Goal: Task Accomplishment & Management: Use online tool/utility

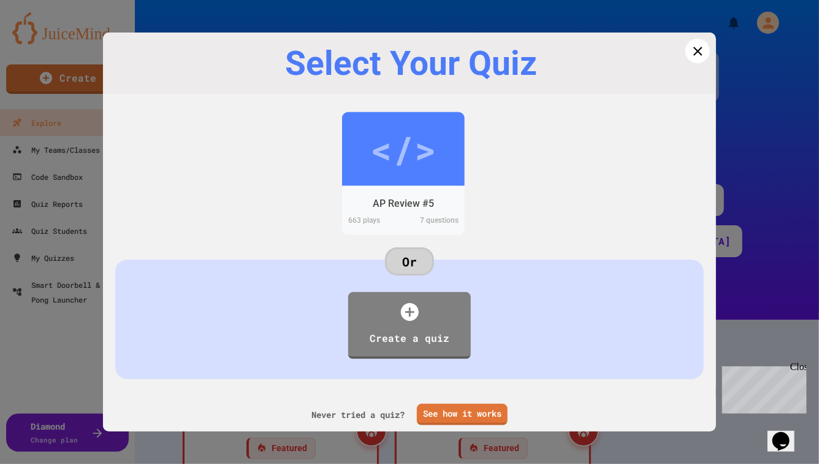
click at [700, 47] on icon at bounding box center [698, 51] width 15 height 15
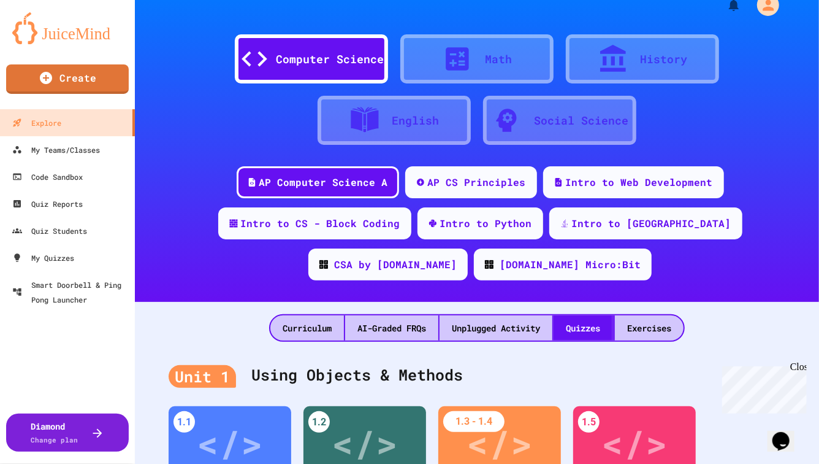
scroll to position [21, 0]
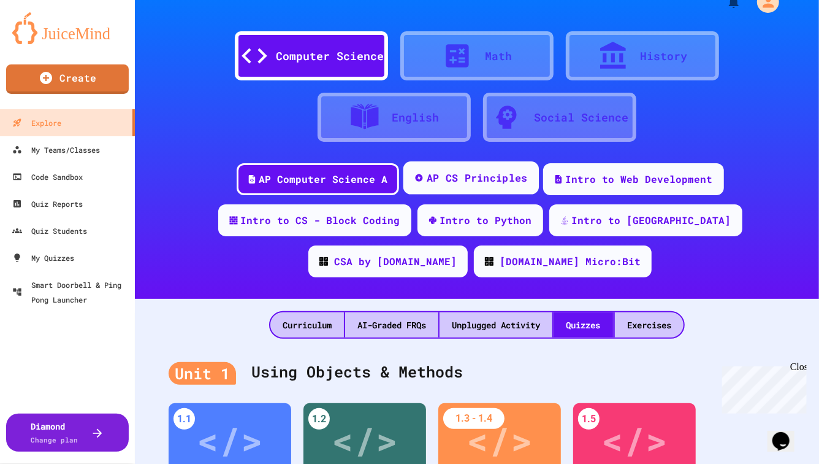
click at [426, 179] on div "AP CS Principles" at bounding box center [476, 178] width 101 height 15
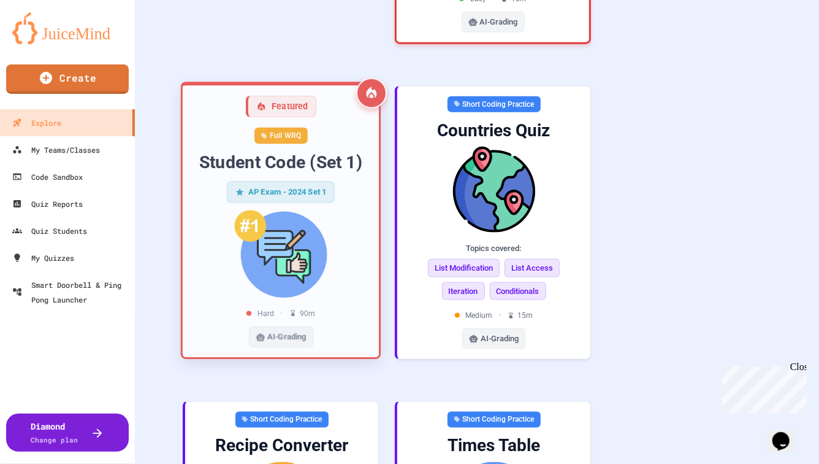
scroll to position [761, 0]
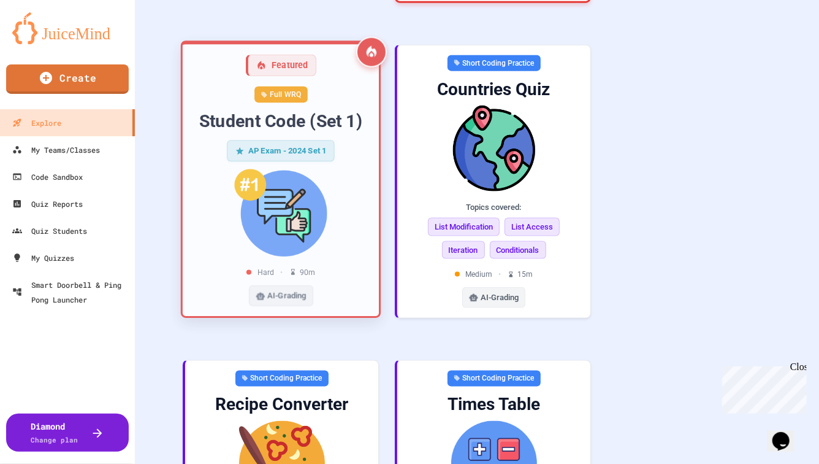
click at [332, 110] on div "Student Code (Set 1)" at bounding box center [281, 121] width 177 height 23
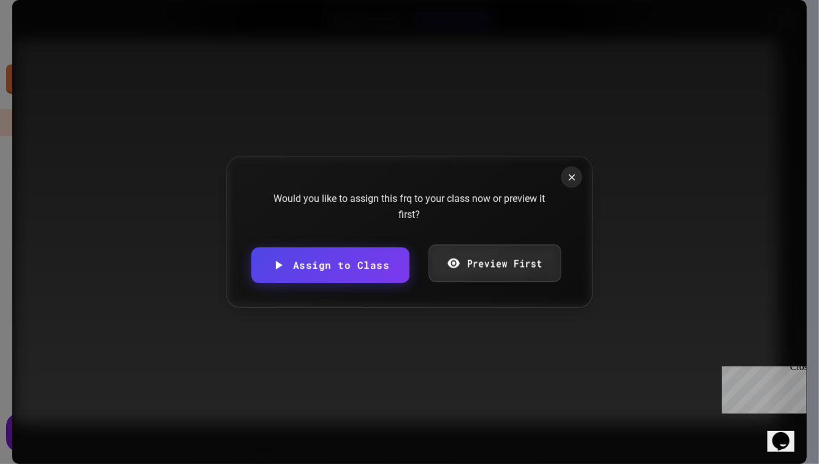
click at [457, 222] on div "Would you like to assign this frq to your class now or preview it first?" at bounding box center [410, 206] width 294 height 31
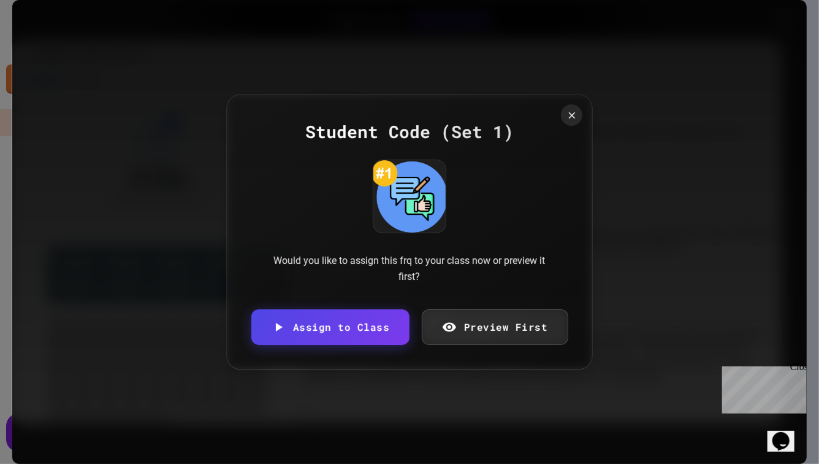
click at [462, 325] on link "Preview First" at bounding box center [495, 327] width 146 height 36
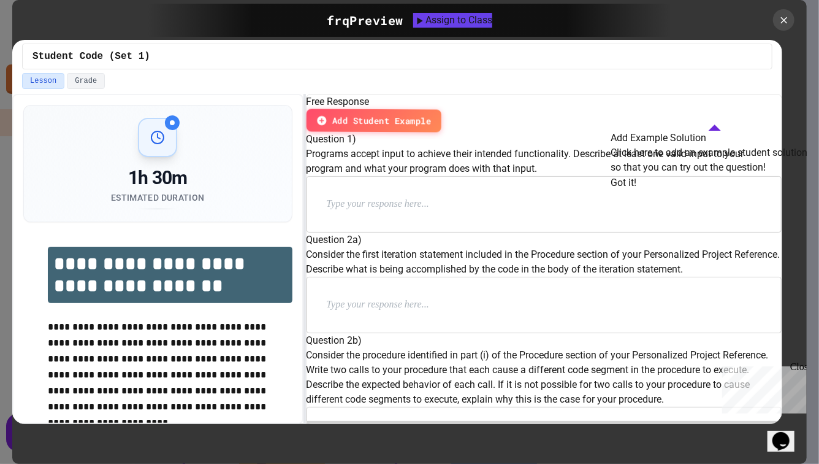
scroll to position [17, 0]
click at [637, 190] on button "Got it!" at bounding box center [624, 182] width 26 height 15
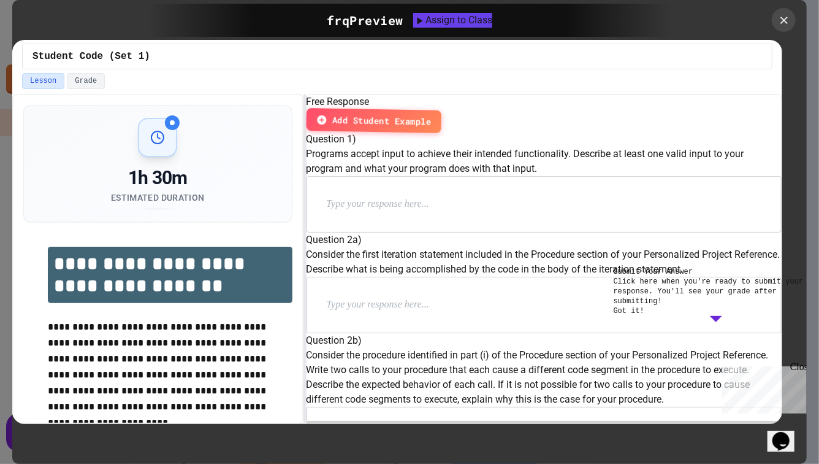
click at [789, 10] on div at bounding box center [784, 20] width 24 height 24
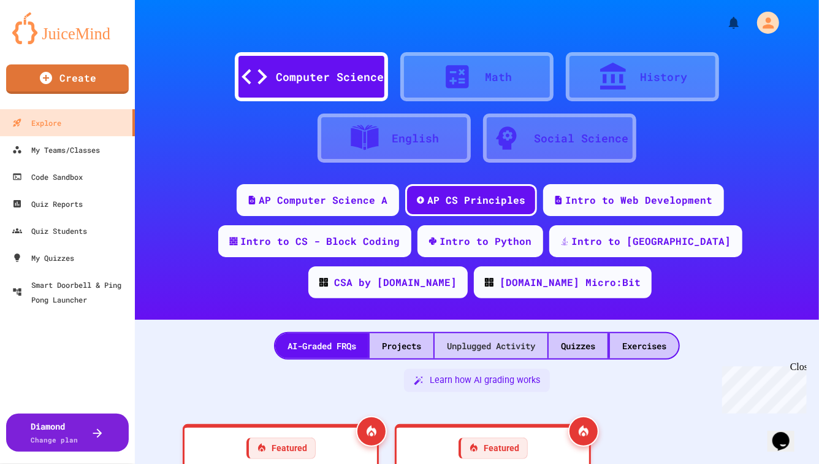
click at [507, 333] on div "Unplugged Activity" at bounding box center [491, 345] width 113 height 25
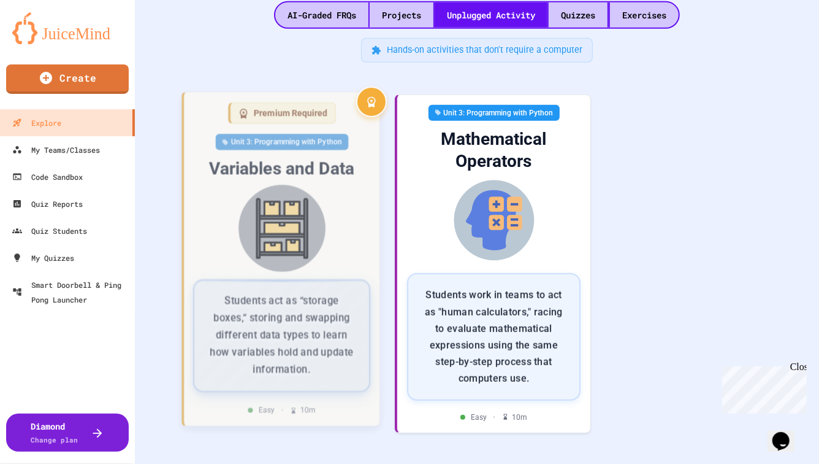
scroll to position [344, 0]
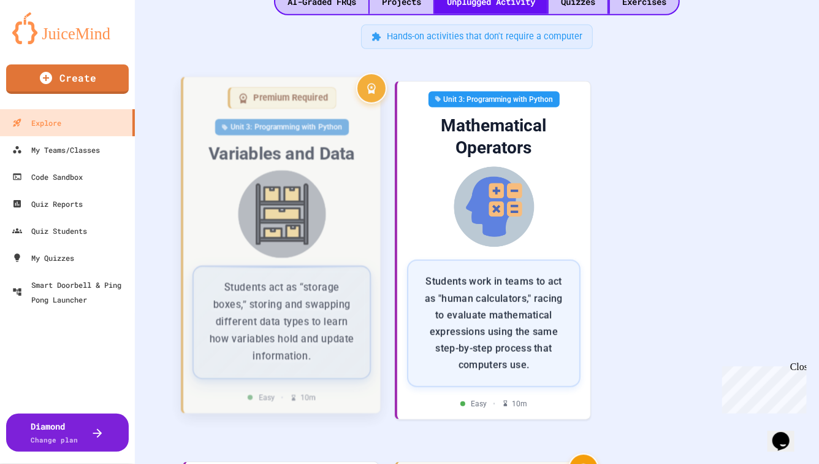
click at [305, 171] on img at bounding box center [281, 215] width 177 height 88
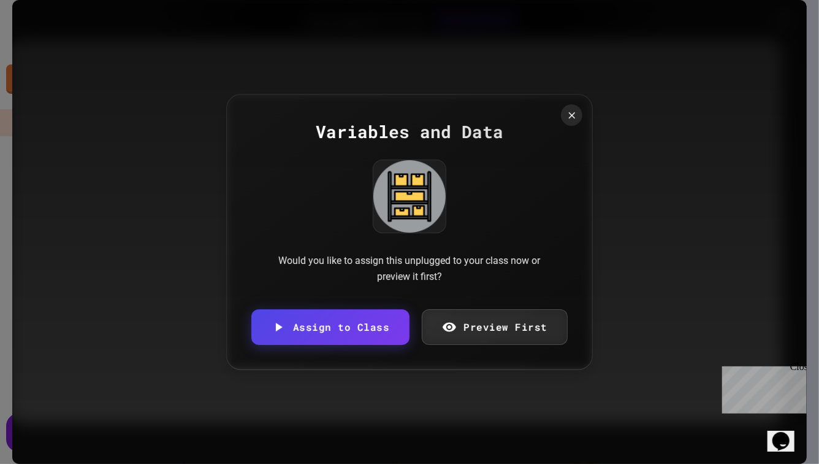
click at [568, 170] on div "Variables and Data Would you like to assign this unplugged to your class now or…" at bounding box center [409, 231] width 367 height 275
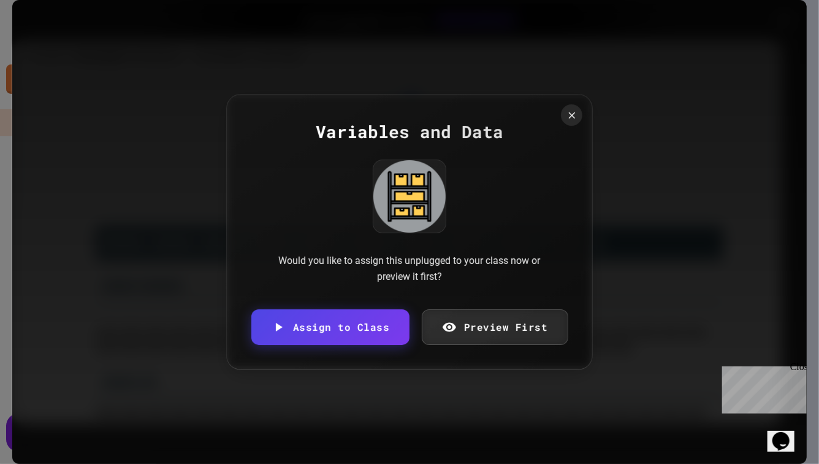
click at [582, 106] on div "Variables and Data Would you like to assign this unplugged to your class now or…" at bounding box center [409, 231] width 367 height 275
click at [574, 113] on icon at bounding box center [572, 115] width 13 height 13
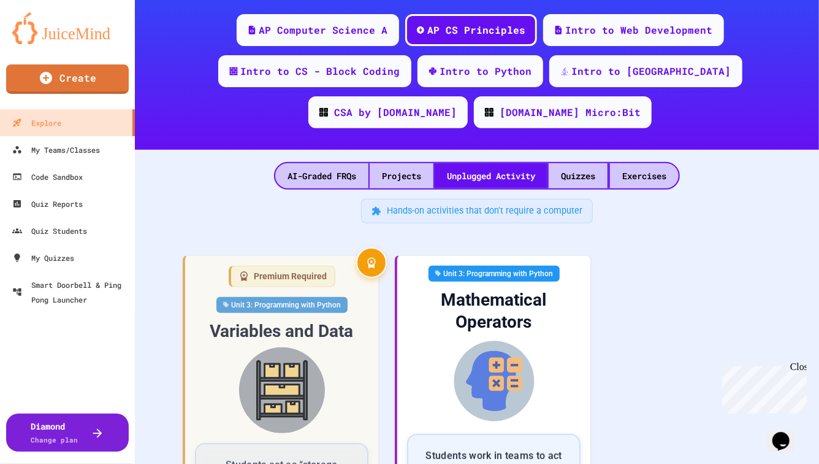
scroll to position [362, 0]
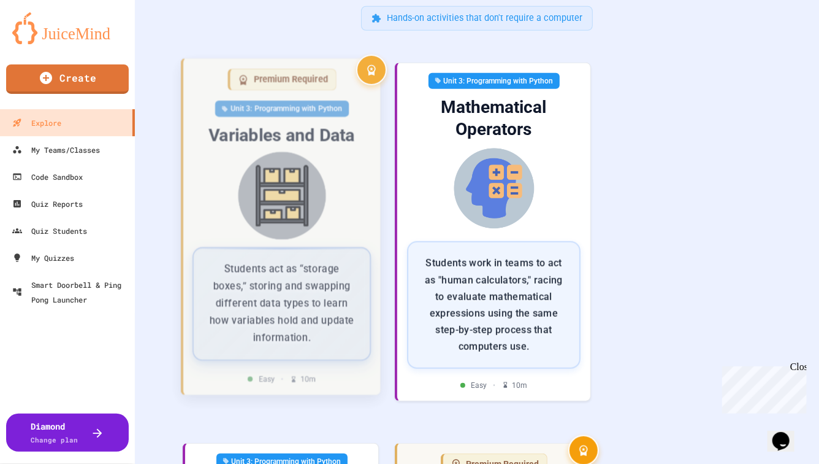
click at [326, 171] on img at bounding box center [281, 196] width 177 height 88
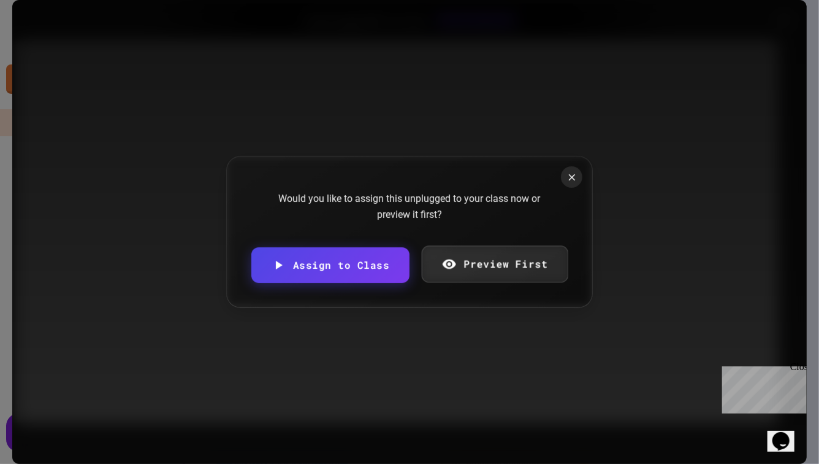
click at [462, 269] on link "Preview First" at bounding box center [494, 263] width 147 height 37
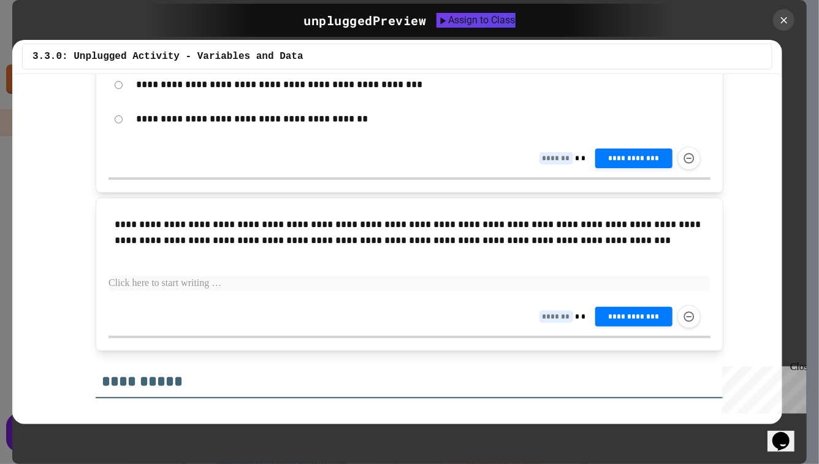
scroll to position [2615, 0]
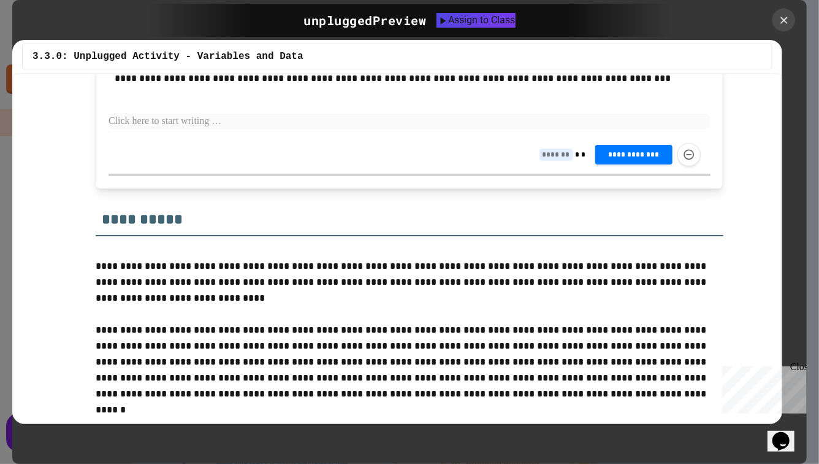
click at [783, 19] on icon at bounding box center [784, 20] width 7 height 7
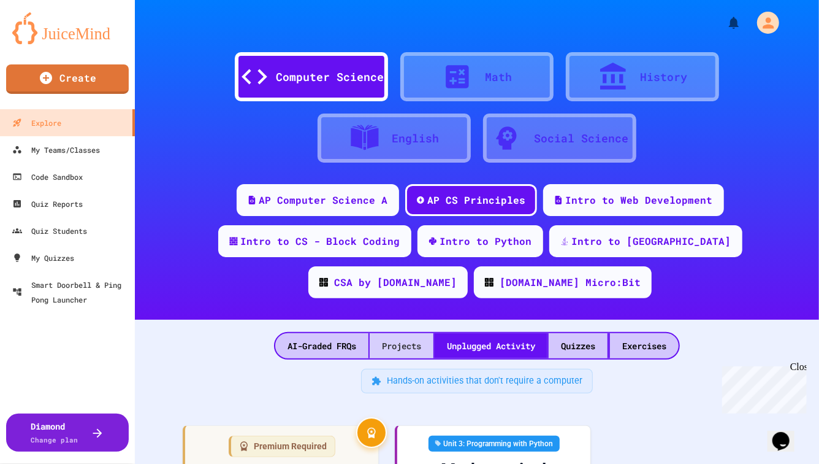
click at [374, 333] on div "Projects" at bounding box center [402, 345] width 64 height 25
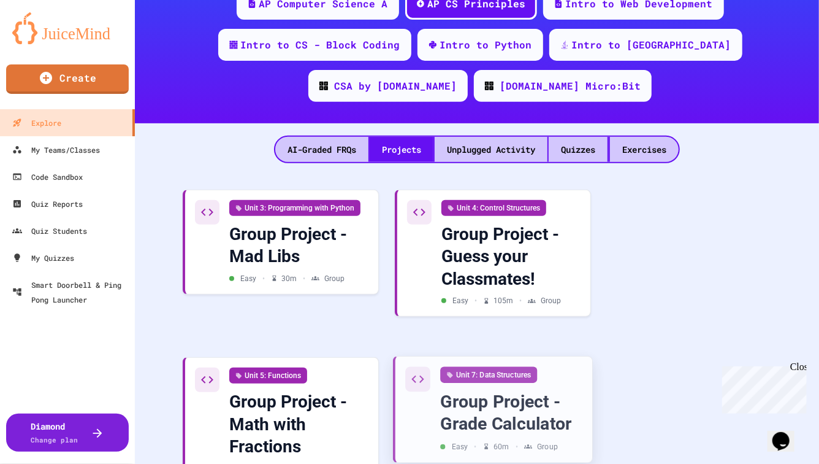
scroll to position [226, 0]
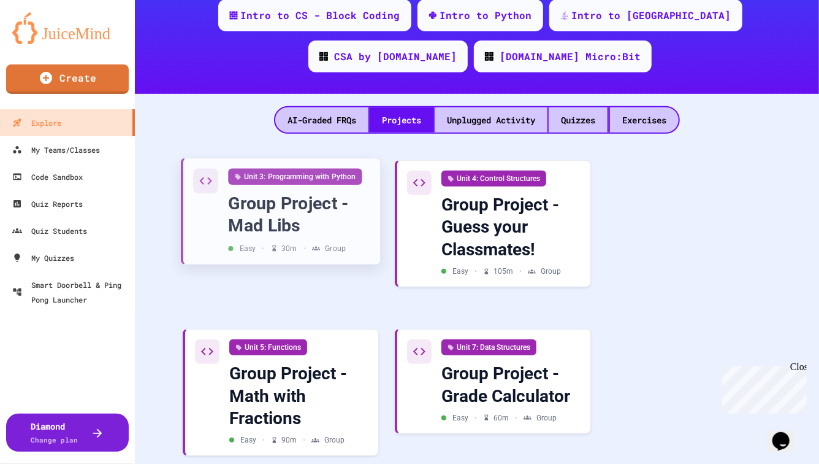
click at [352, 192] on div "Group Project - Mad Libs" at bounding box center [299, 214] width 142 height 45
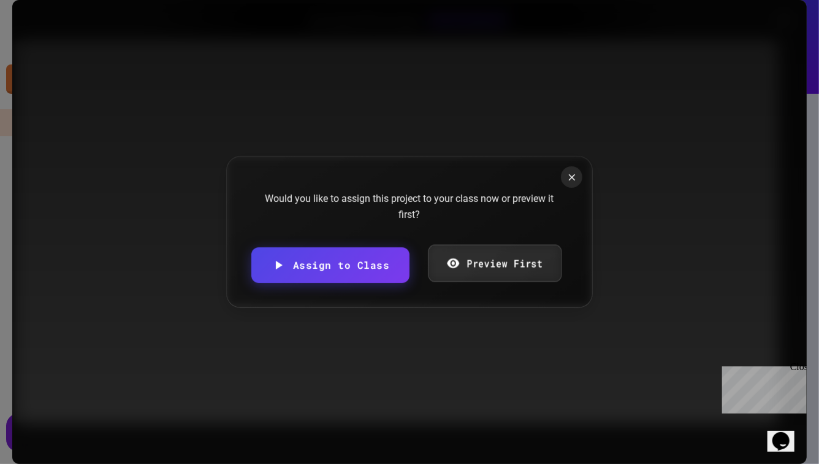
click at [452, 263] on link "Preview First" at bounding box center [495, 262] width 134 height 37
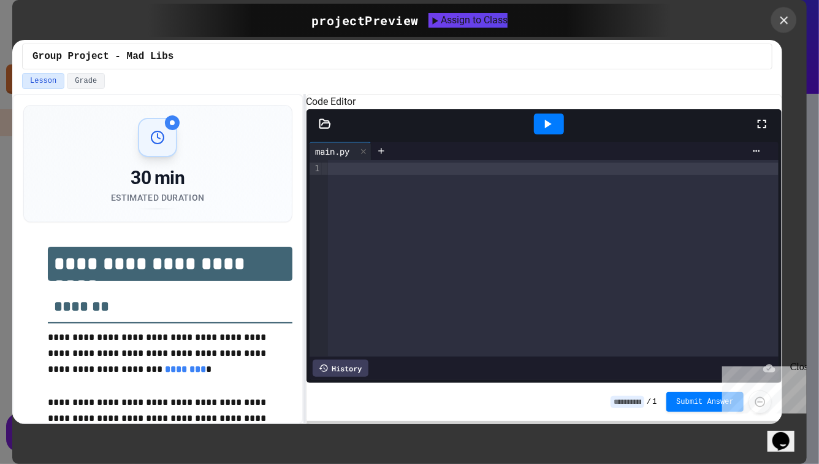
click at [786, 16] on icon at bounding box center [784, 19] width 13 height 13
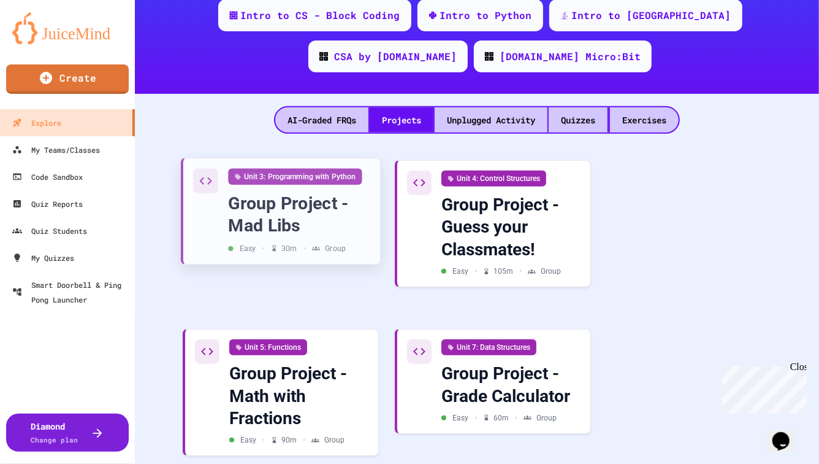
click at [335, 192] on div "Group Project - Mad Libs" at bounding box center [299, 214] width 142 height 45
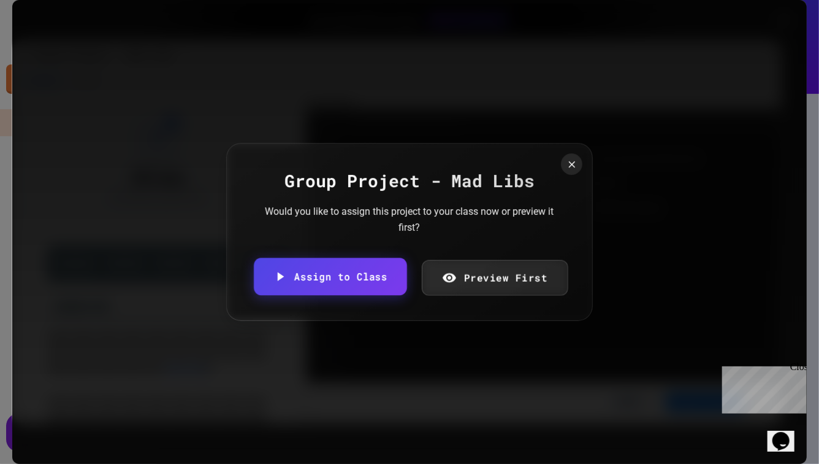
click at [379, 275] on link "Assign to Class" at bounding box center [330, 276] width 153 height 37
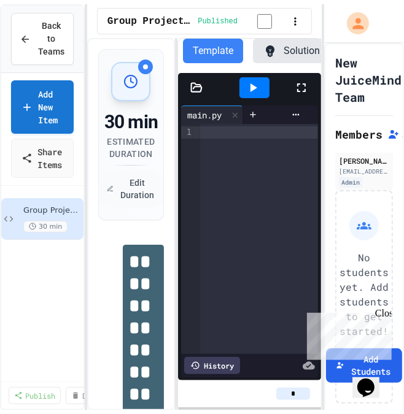
scroll to position [0, 18]
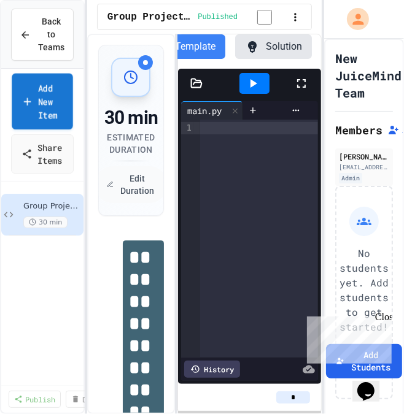
click at [49, 86] on link "Add New Item" at bounding box center [42, 102] width 61 height 56
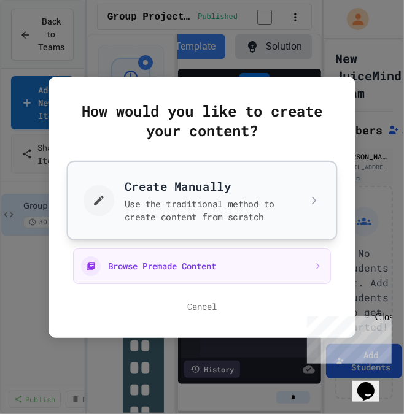
click at [166, 226] on button "Create Manually Use the traditional method to create content from scratch" at bounding box center [202, 200] width 270 height 80
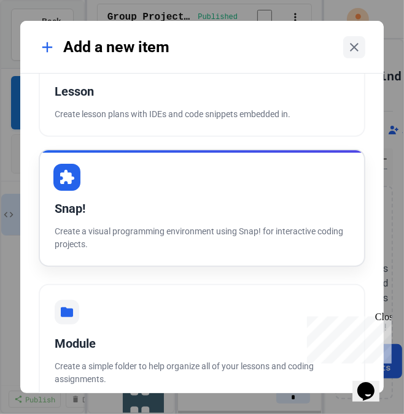
scroll to position [0, 0]
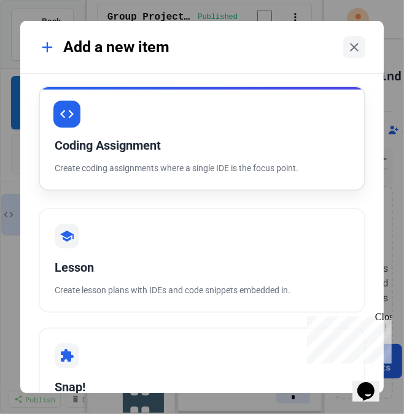
click at [172, 155] on div "Coding Assignment Create coding assignments where a single IDE is the focus poi…" at bounding box center [202, 138] width 326 height 105
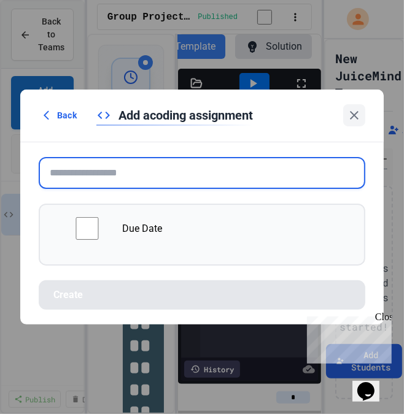
click at [158, 174] on input "text" at bounding box center [202, 173] width 326 height 32
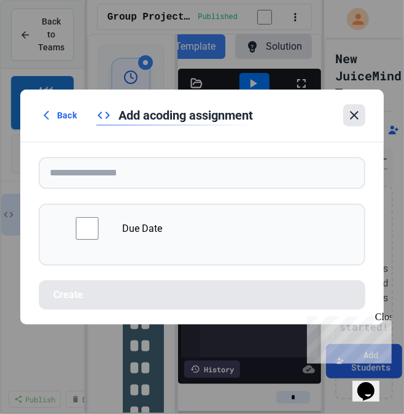
click at [359, 125] on div at bounding box center [354, 115] width 22 height 22
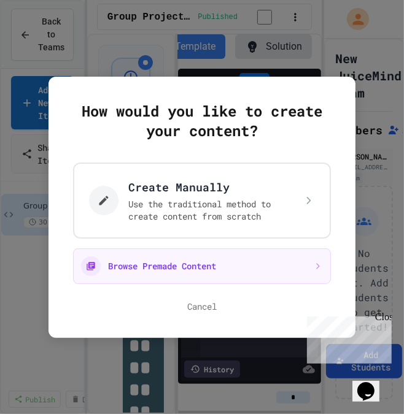
click at [186, 315] on div "How would you like to create your content? Create Manually Use the traditional …" at bounding box center [201, 207] width 307 height 261
click at [188, 307] on button "Cancel" at bounding box center [201, 307] width 29 height 12
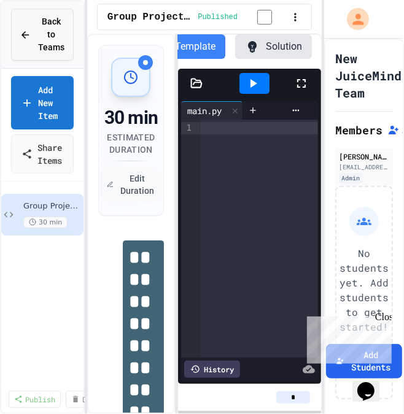
click at [38, 34] on span "Back to Teams" at bounding box center [51, 34] width 26 height 39
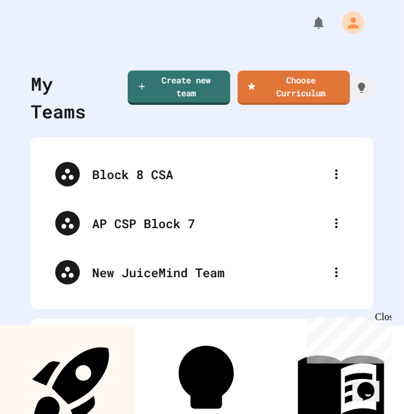
click at [60, 388] on link "Explore" at bounding box center [71, 393] width 118 height 122
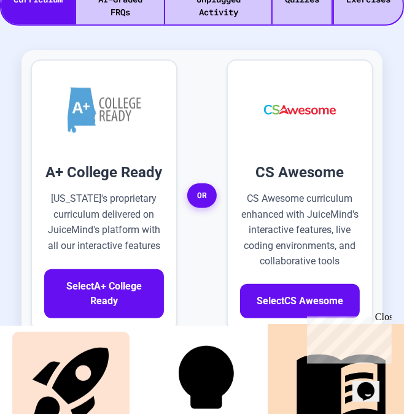
click at [309, 391] on link "Projects" at bounding box center [340, 392] width 121 height 125
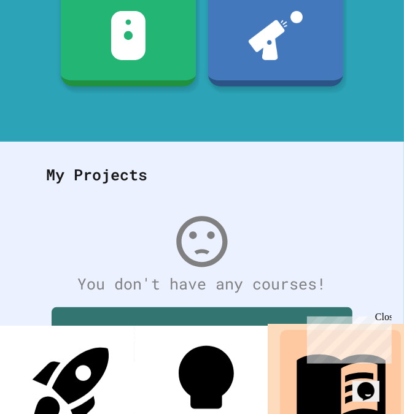
scroll to position [98, 0]
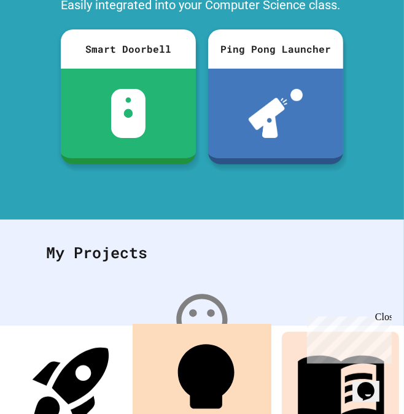
click at [197, 391] on link "Quizzes" at bounding box center [205, 392] width 121 height 125
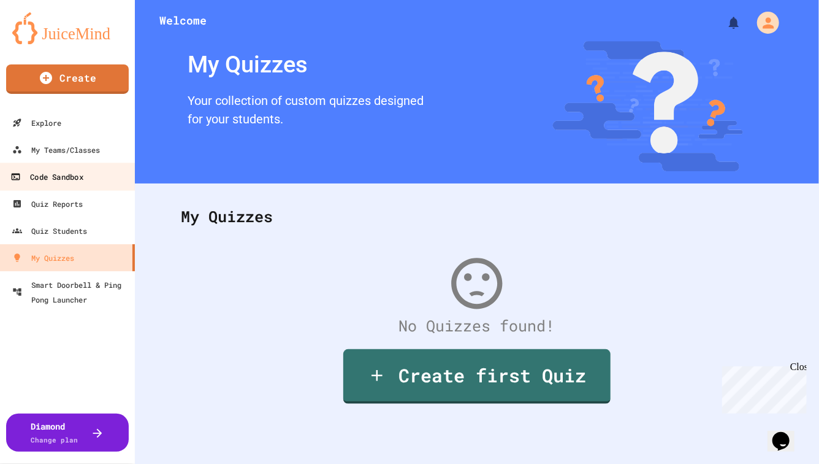
click at [64, 169] on div "Code Sandbox" at bounding box center [46, 176] width 72 height 15
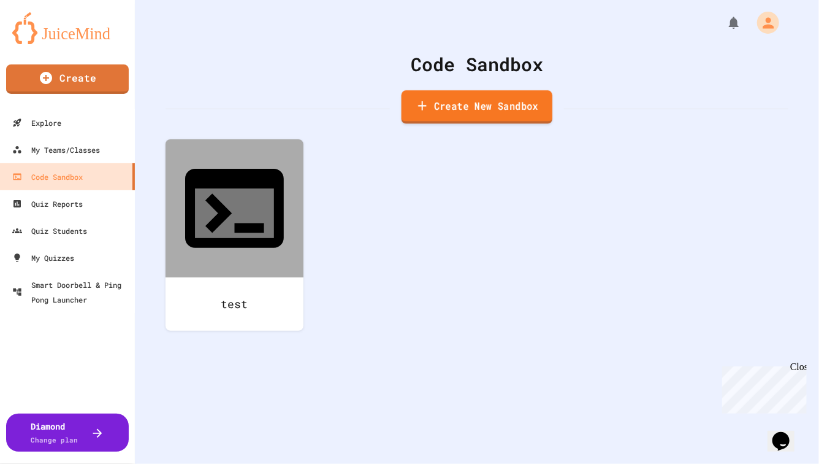
click at [481, 94] on link "Create New Sandbox" at bounding box center [477, 107] width 151 height 34
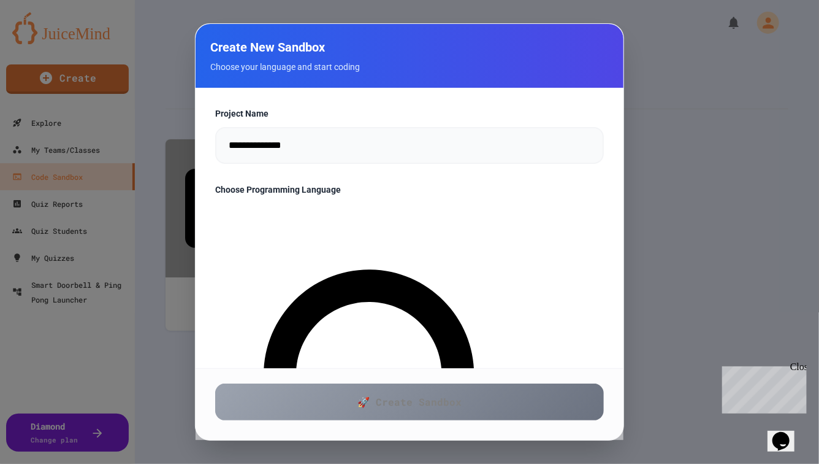
click at [332, 161] on input "**********" at bounding box center [409, 145] width 389 height 37
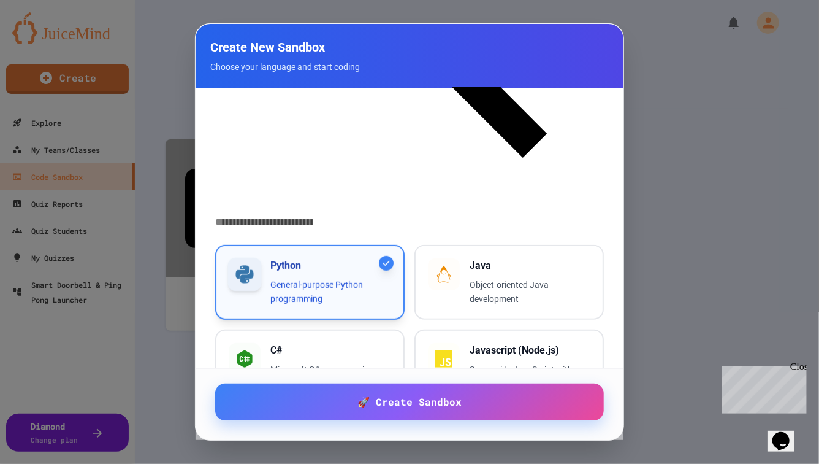
scroll to position [371, 0]
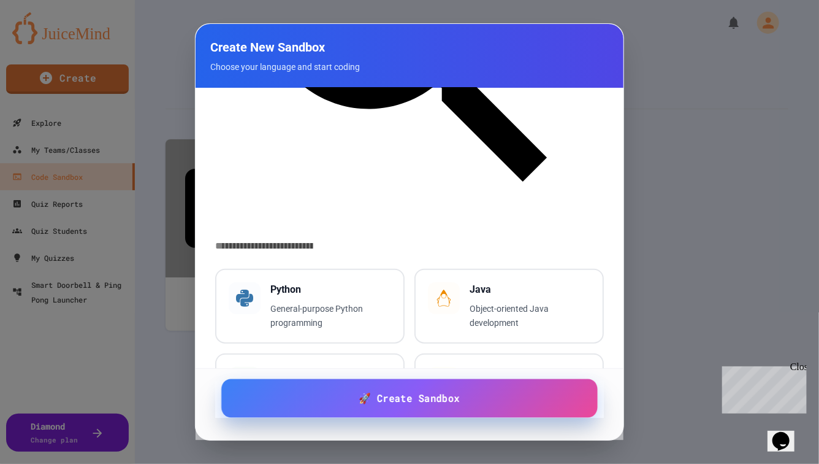
click at [449, 402] on span "🚀 Create Sandbox" at bounding box center [409, 398] width 101 height 15
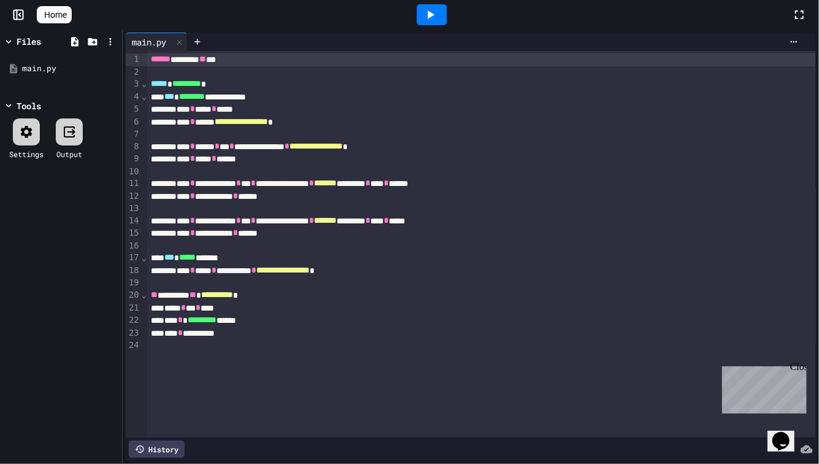
click at [438, 13] on icon at bounding box center [430, 14] width 15 height 15
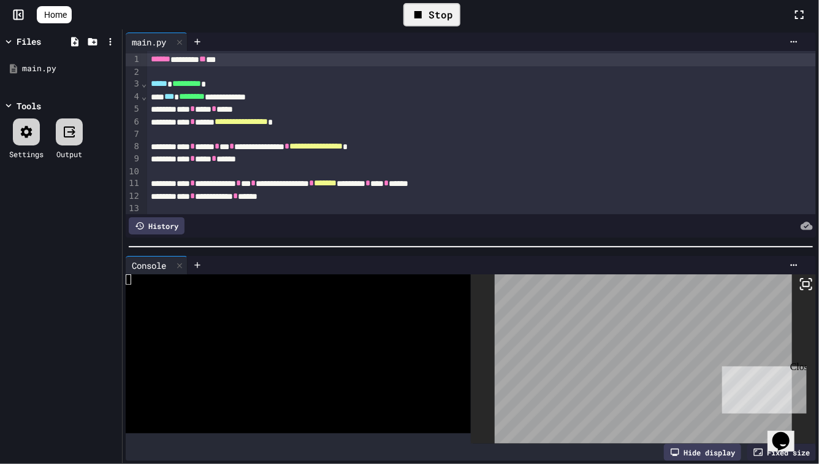
click at [800, 361] on div at bounding box center [643, 358] width 345 height 169
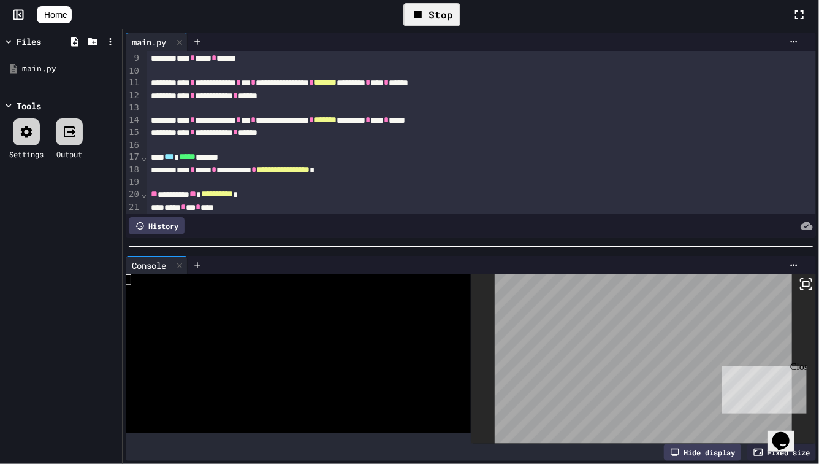
scroll to position [139, 0]
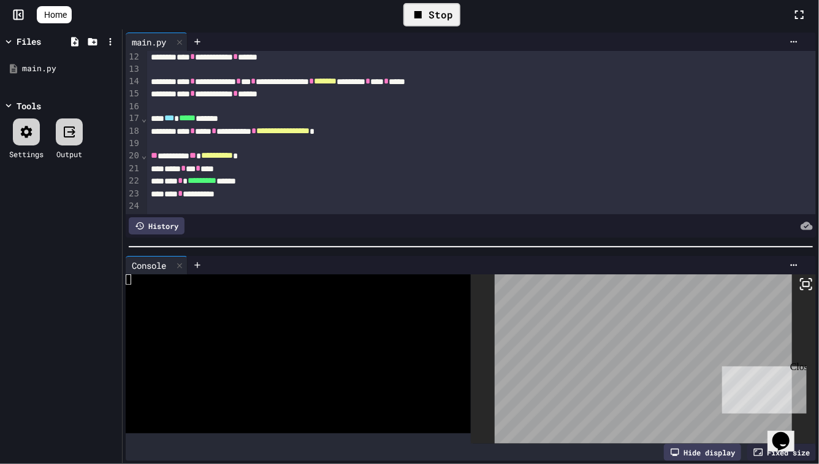
click at [350, 198] on div "**********" at bounding box center [481, 194] width 669 height 13
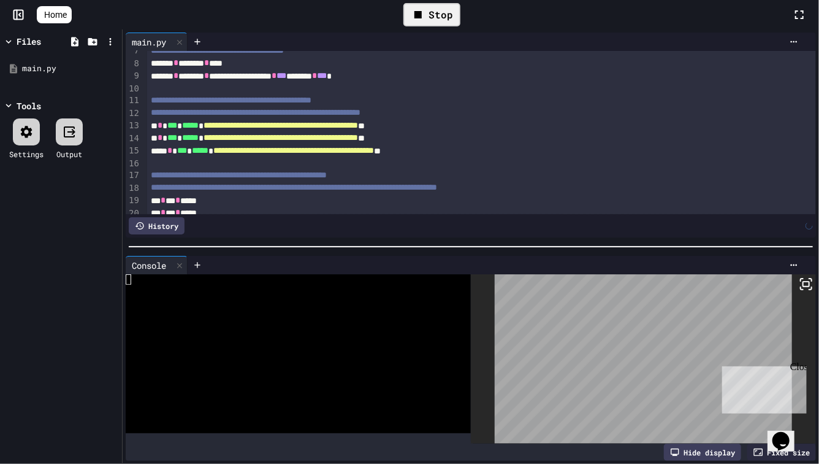
scroll to position [0, 0]
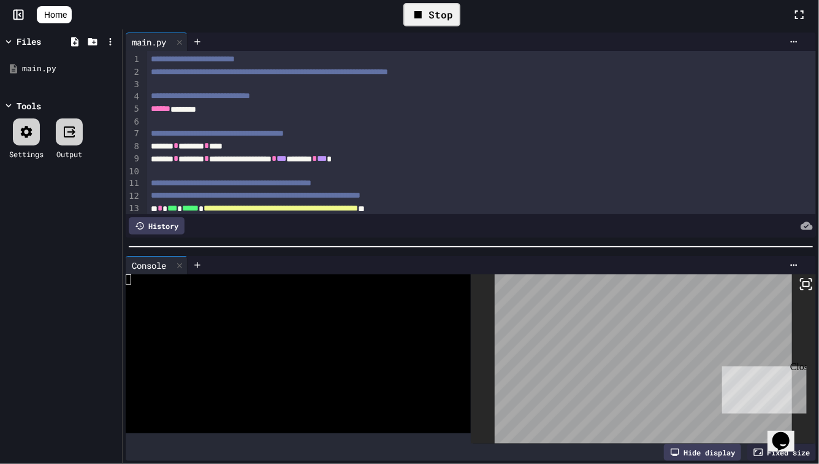
click at [426, 9] on icon at bounding box center [418, 14] width 15 height 15
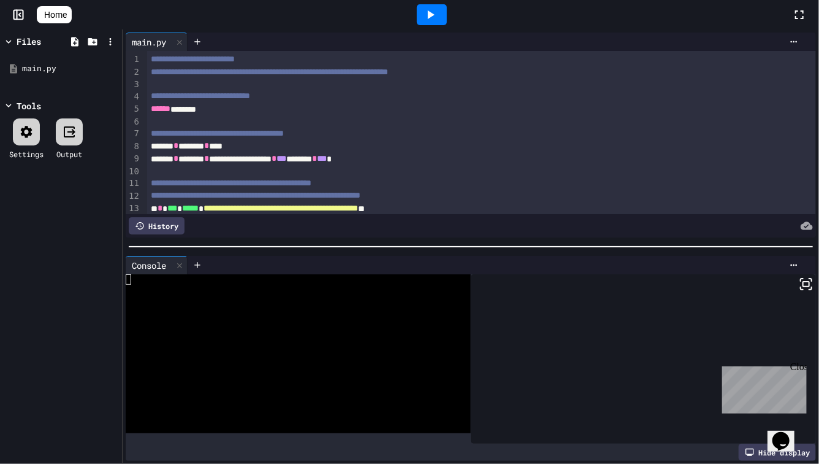
click at [438, 11] on icon at bounding box center [430, 14] width 15 height 15
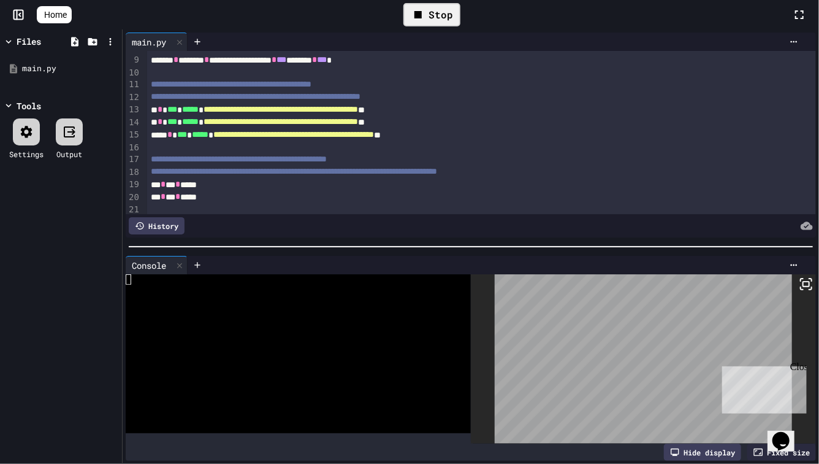
scroll to position [227, 0]
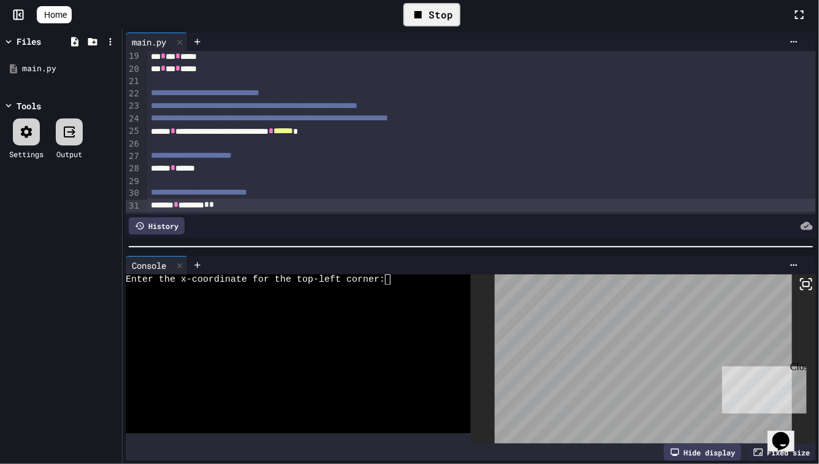
click at [394, 279] on textarea "Terminal input" at bounding box center [394, 279] width 6 height 10
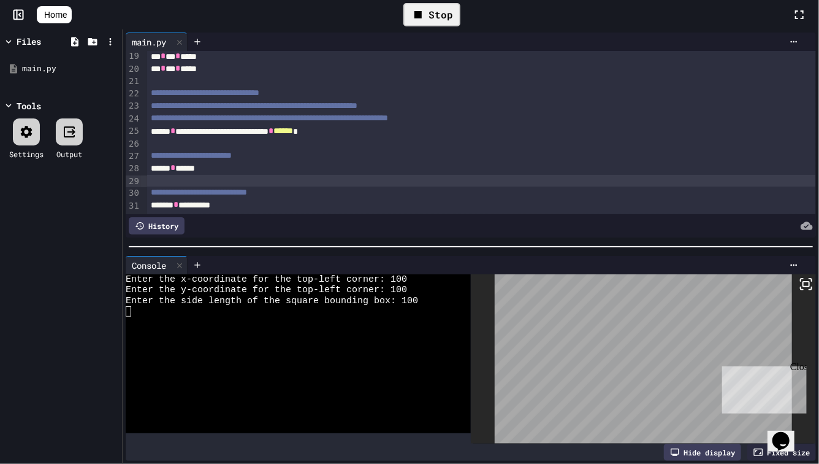
click at [299, 182] on div at bounding box center [481, 181] width 669 height 12
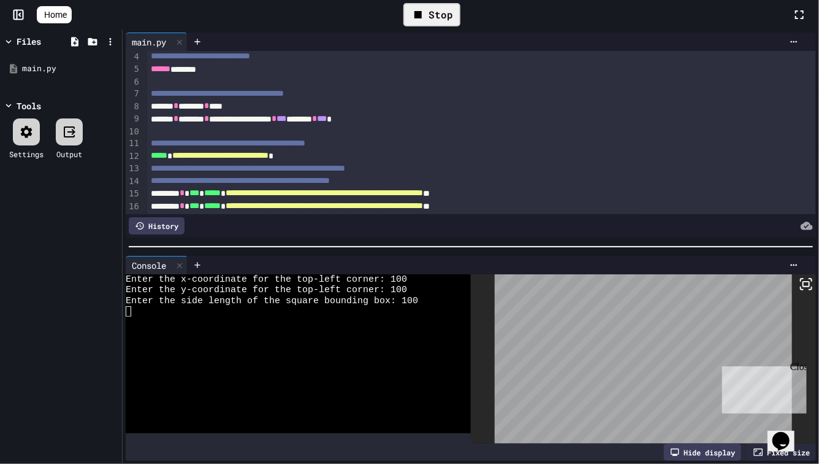
scroll to position [40, 0]
click at [422, 11] on icon at bounding box center [418, 14] width 7 height 7
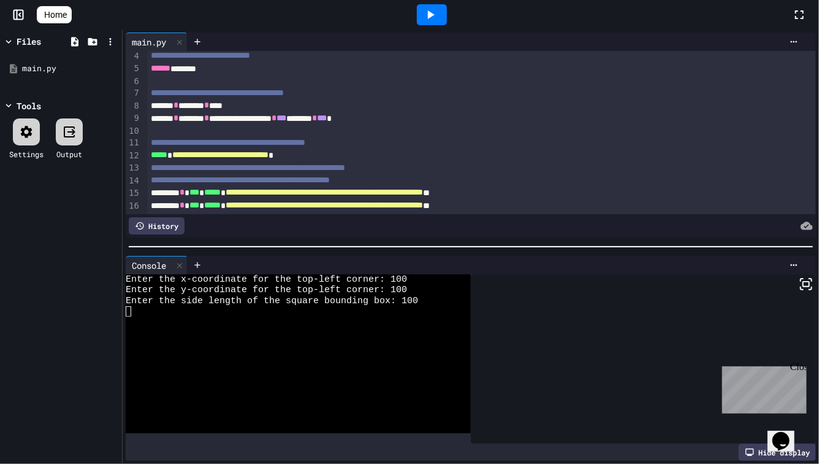
click at [427, 11] on div at bounding box center [432, 14] width 30 height 21
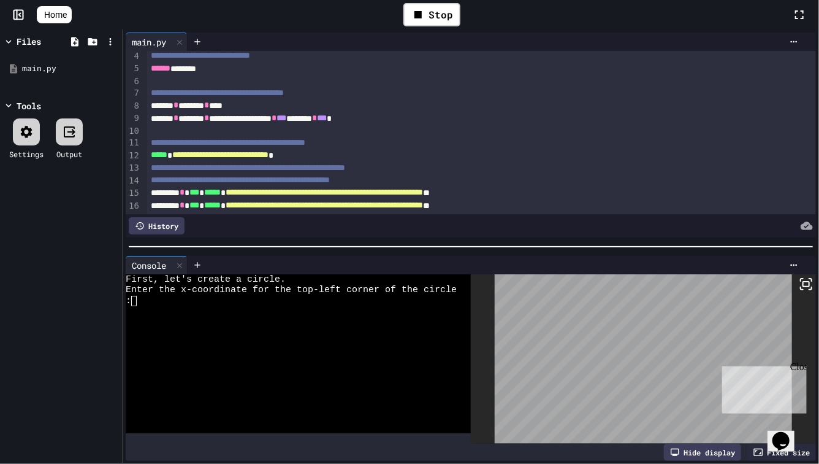
click at [305, 303] on div ":" at bounding box center [291, 301] width 331 height 10
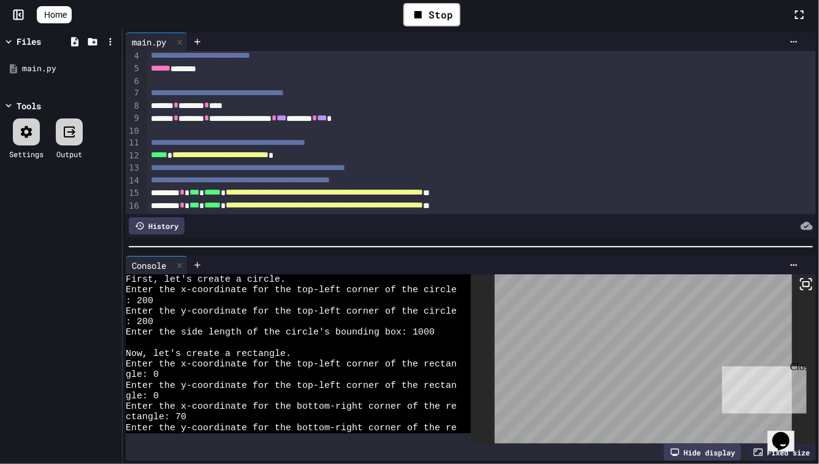
scroll to position [21, 0]
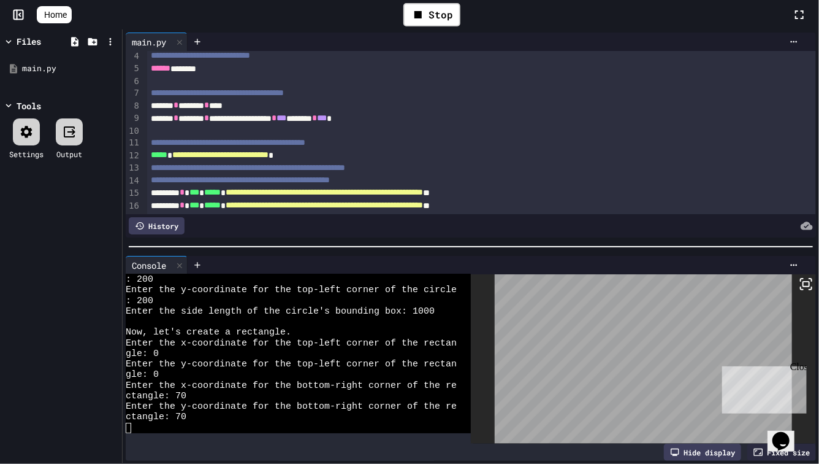
click at [345, 167] on span "**********" at bounding box center [248, 167] width 194 height 9
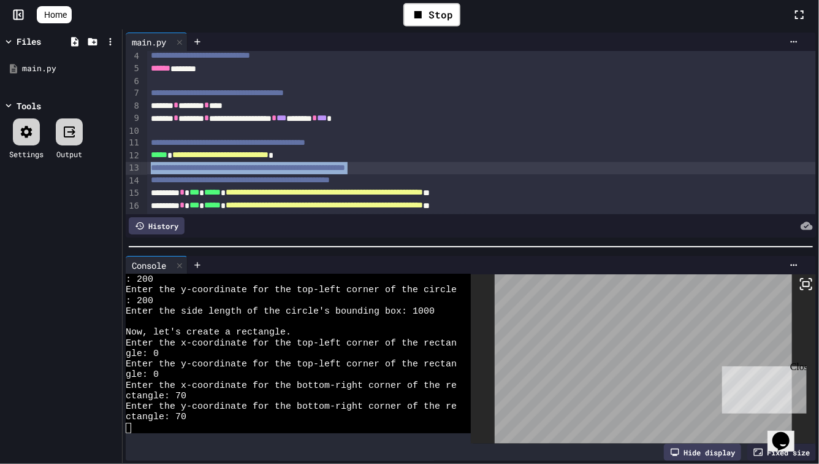
click at [345, 167] on span "**********" at bounding box center [248, 167] width 194 height 9
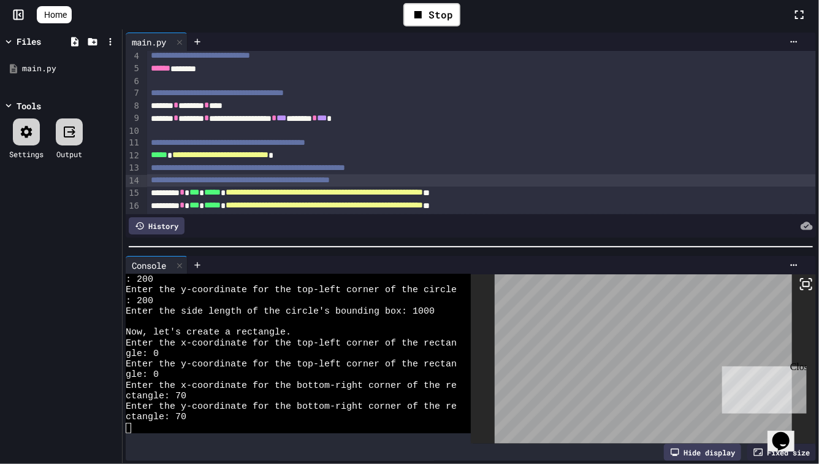
click at [330, 178] on span "**********" at bounding box center [240, 179] width 179 height 9
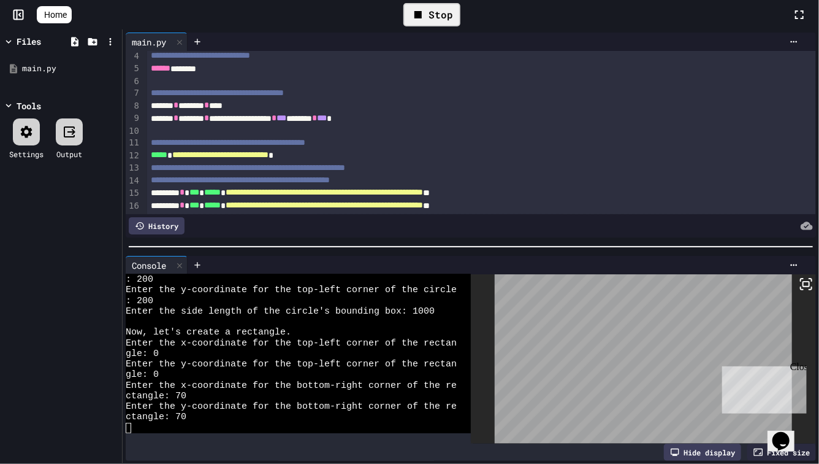
scroll to position [376, 0]
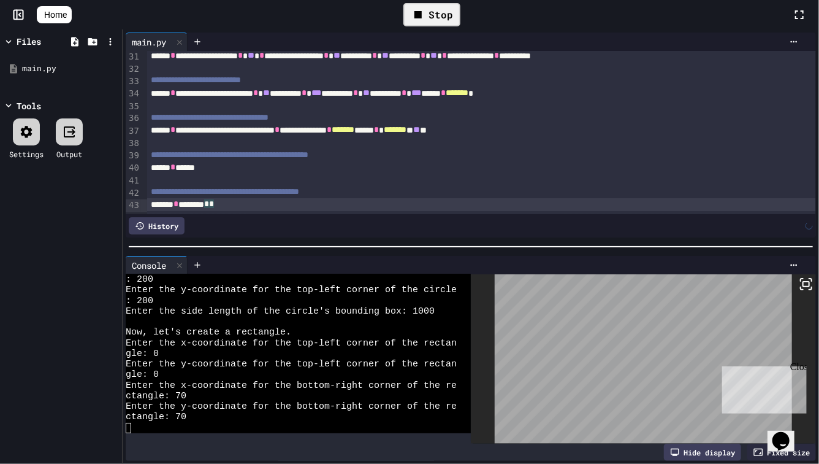
click at [422, 18] on icon at bounding box center [418, 14] width 7 height 7
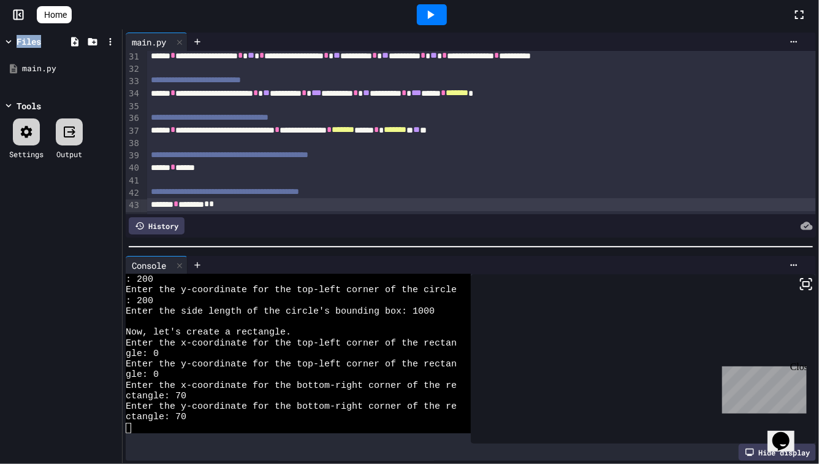
click at [425, 18] on div at bounding box center [432, 14] width 30 height 21
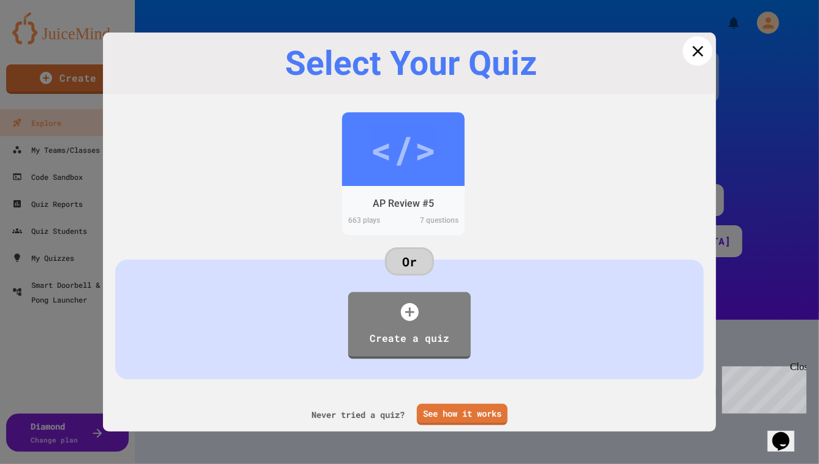
click at [707, 53] on icon at bounding box center [698, 51] width 18 height 18
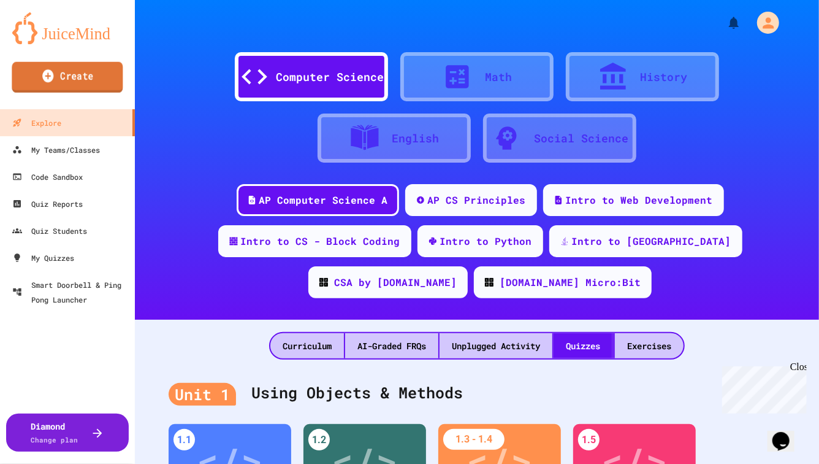
click at [70, 82] on link "Create" at bounding box center [67, 77] width 111 height 31
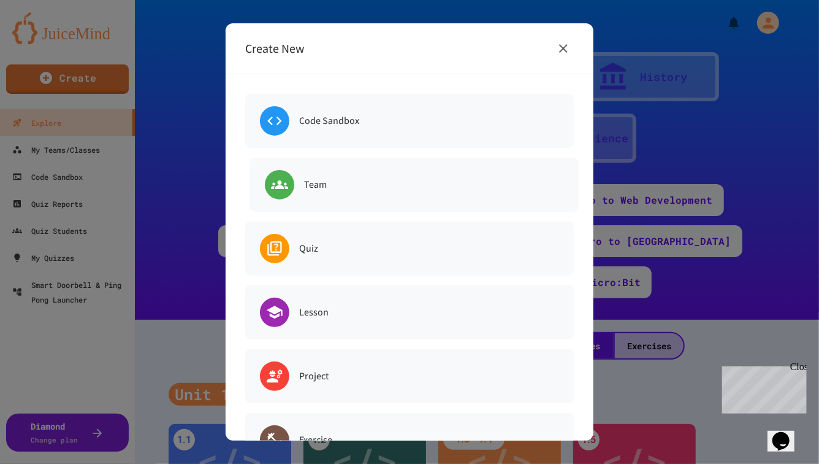
scroll to position [109, 0]
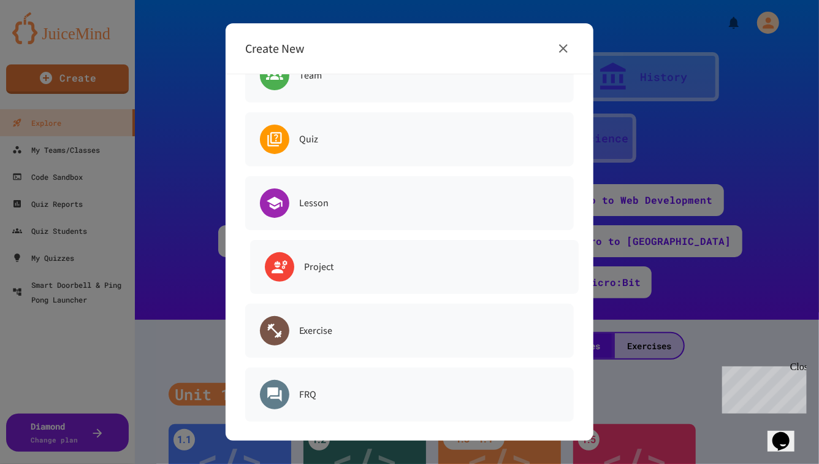
click at [324, 260] on h6 "Project" at bounding box center [318, 266] width 29 height 17
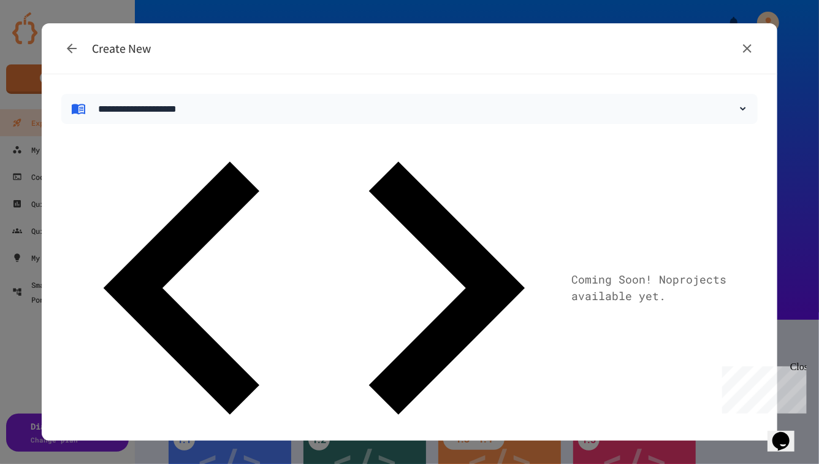
click at [52, 52] on div "Create New" at bounding box center [410, 48] width 736 height 51
click at [135, 114] on select "**********" at bounding box center [420, 108] width 655 height 15
select select "*******"
click at [93, 101] on select "**********" at bounding box center [420, 108] width 655 height 15
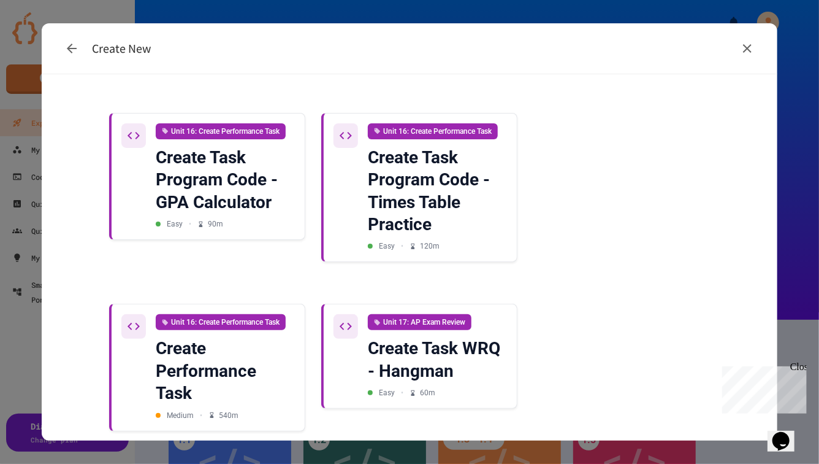
scroll to position [998, 0]
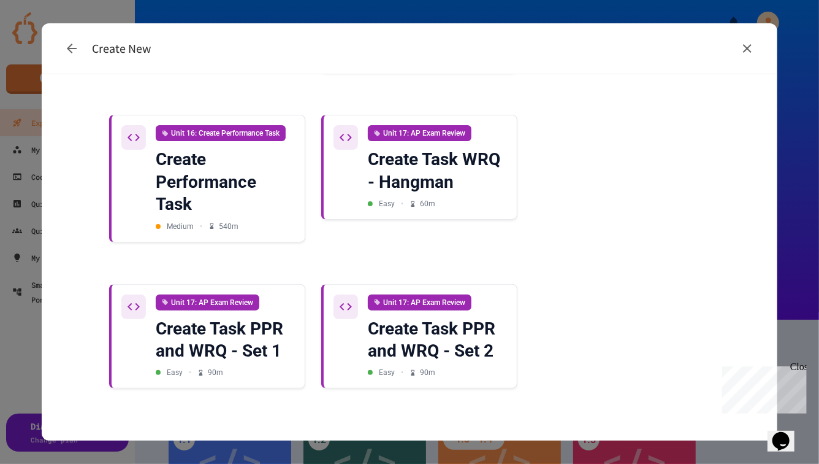
click at [749, 41] on icon "button" at bounding box center [747, 48] width 15 height 15
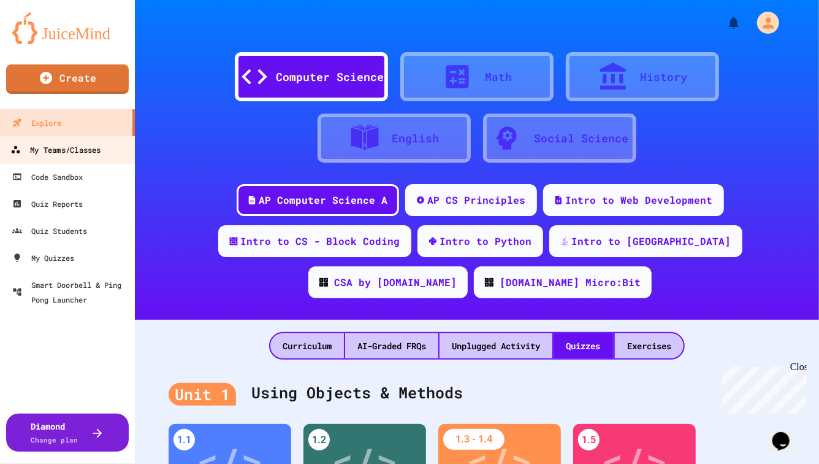
click at [74, 136] on link "My Teams/Classes" at bounding box center [67, 150] width 139 height 28
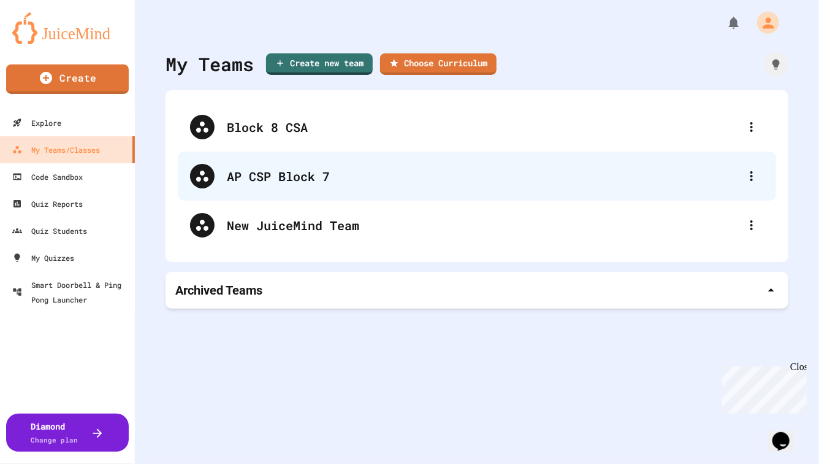
click at [293, 164] on div "AP CSP Block 7" at bounding box center [477, 175] width 599 height 49
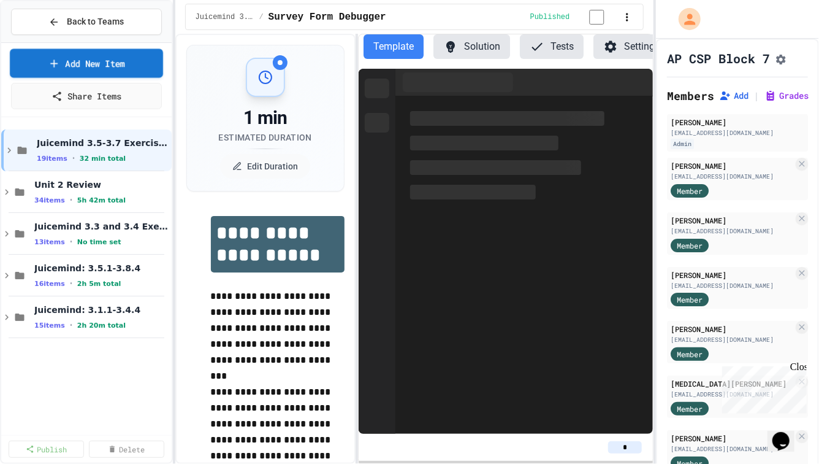
click at [96, 64] on link "Add New Item" at bounding box center [86, 62] width 153 height 29
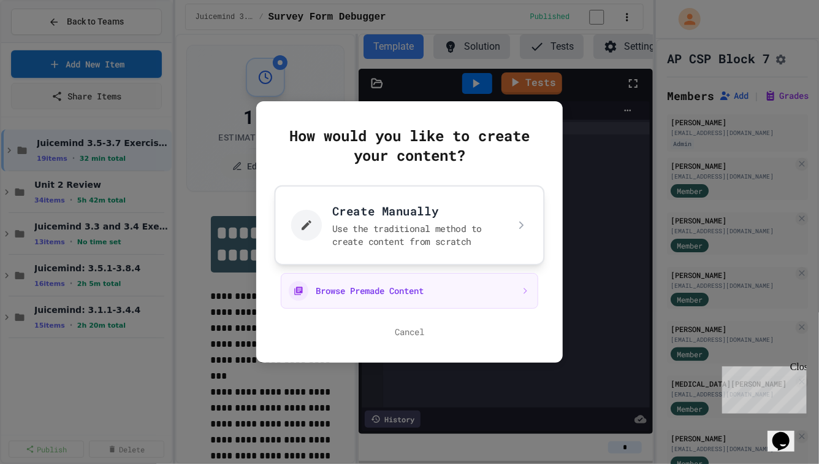
scroll to position [0, 18]
click at [359, 204] on button "Create Manually Use the traditional method to create content from scratch" at bounding box center [410, 225] width 270 height 80
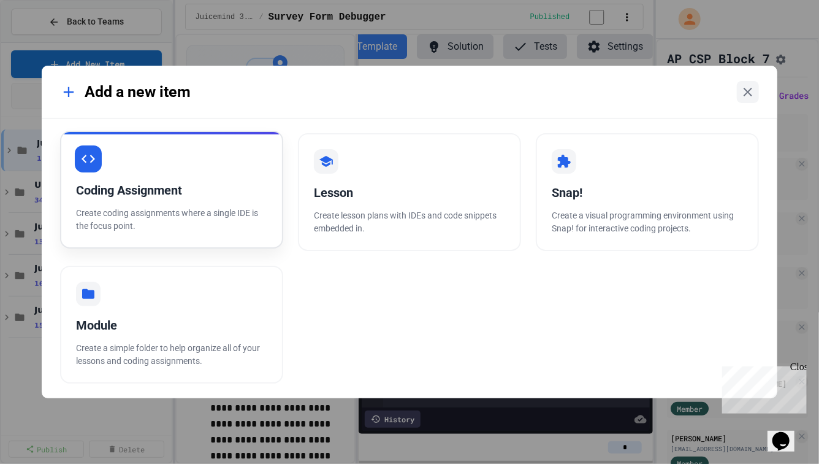
click at [202, 199] on div "Coding Assignment" at bounding box center [171, 190] width 191 height 18
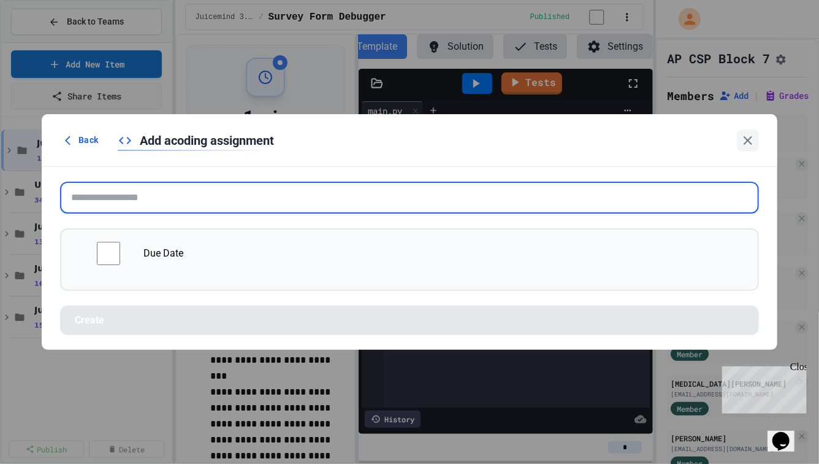
click at [202, 199] on input "text" at bounding box center [409, 198] width 699 height 32
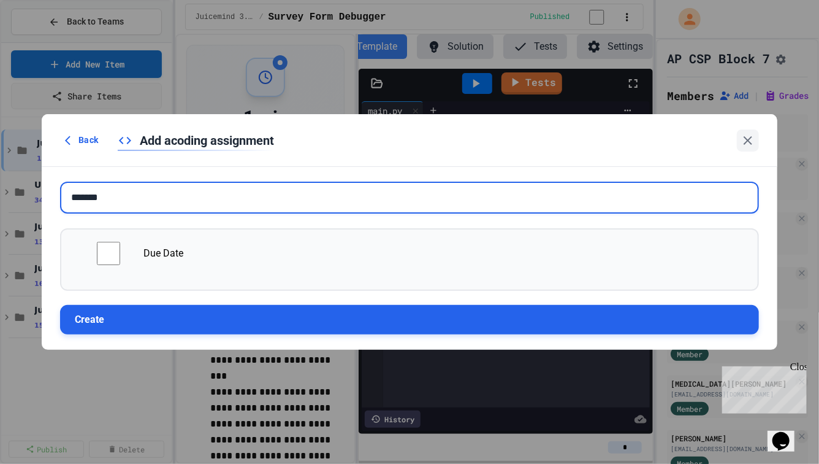
type input "*******"
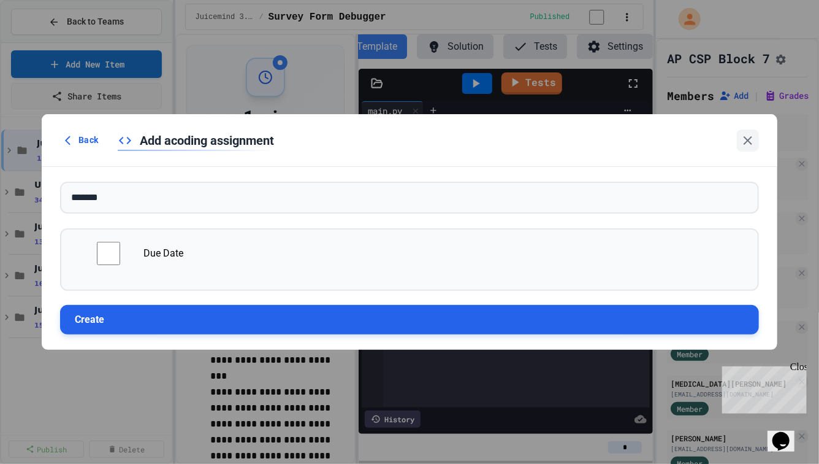
click at [149, 316] on button "Create" at bounding box center [409, 319] width 699 height 29
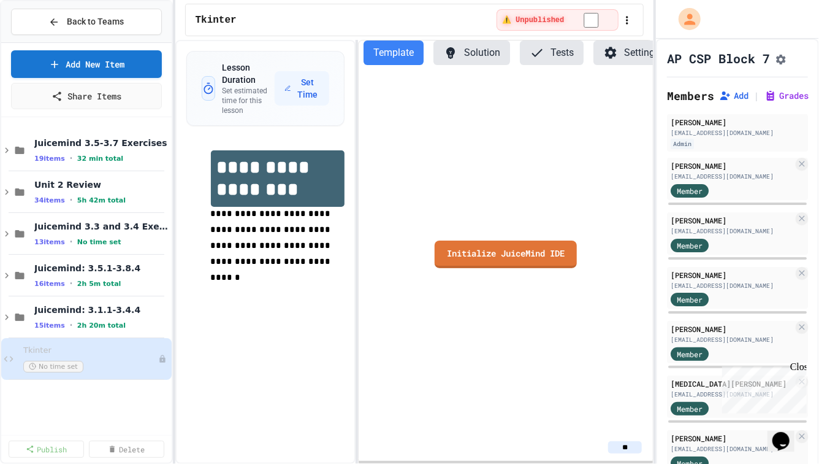
click at [514, 153] on div "Initialize JuiceMind IDE" at bounding box center [506, 254] width 294 height 359
click at [445, 249] on link "Initialize JuiceMind IDE" at bounding box center [506, 252] width 129 height 29
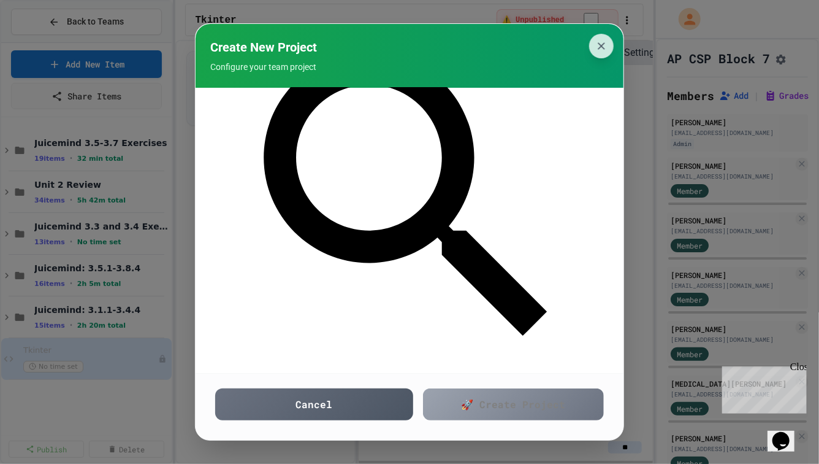
scroll to position [309, 0]
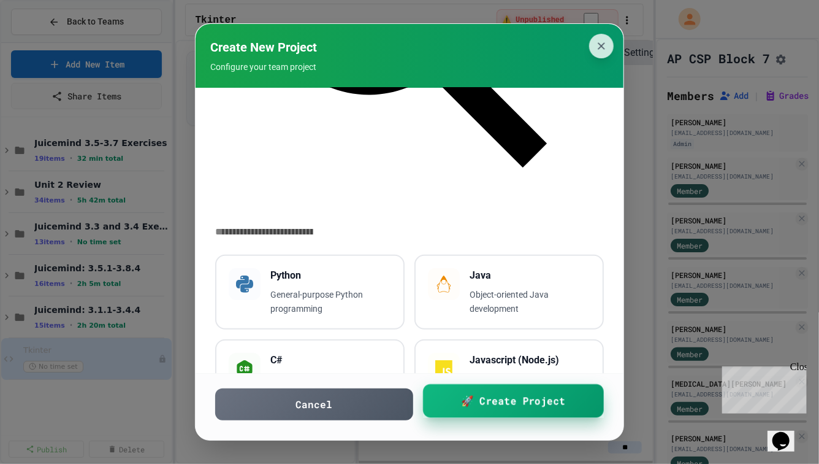
click at [500, 407] on span "🚀 Create Project" at bounding box center [514, 400] width 104 height 15
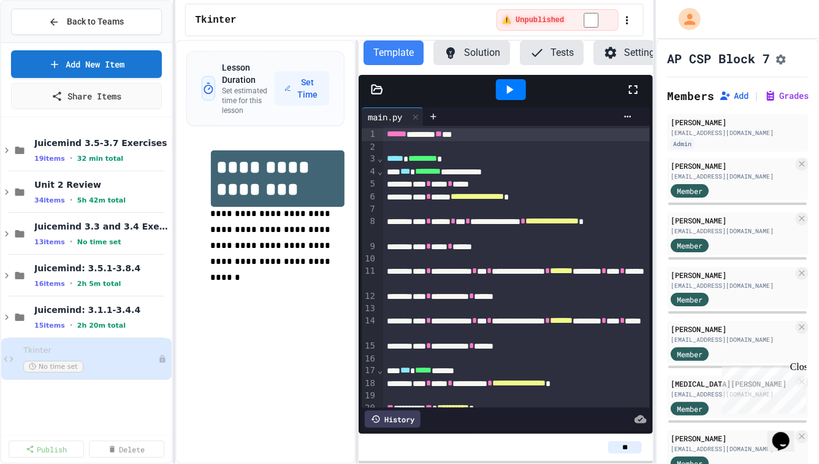
scroll to position [58, 0]
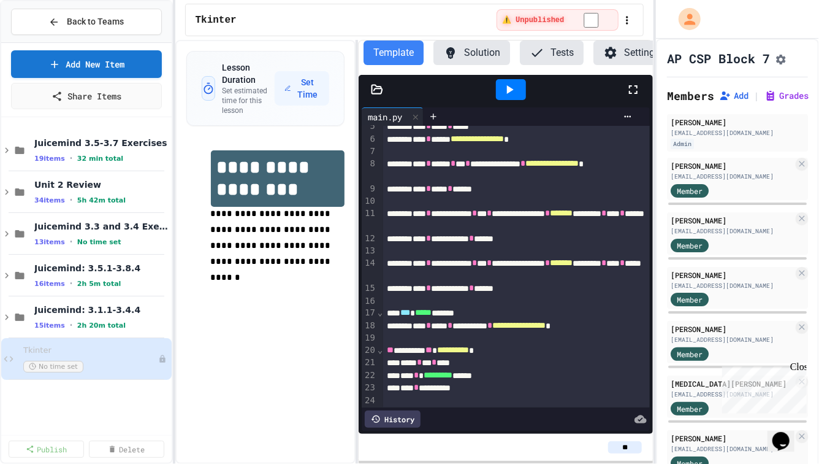
click at [505, 75] on div at bounding box center [511, 89] width 42 height 33
click at [505, 88] on icon at bounding box center [509, 89] width 15 height 15
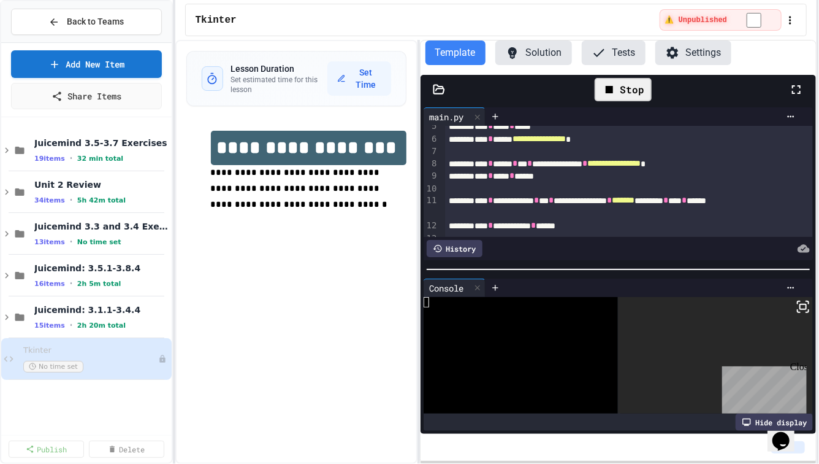
click at [819, 125] on div "**********" at bounding box center [409, 232] width 819 height 464
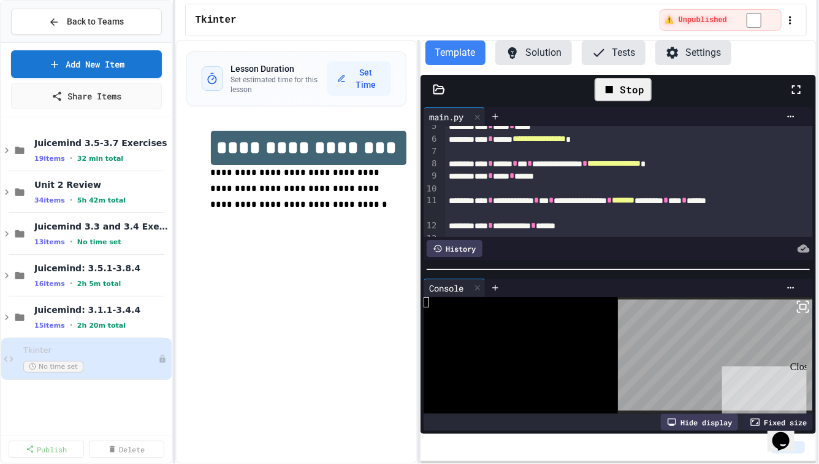
click at [800, 367] on div "Close" at bounding box center [797, 368] width 15 height 15
click at [754, 426] on icon at bounding box center [755, 421] width 9 height 7
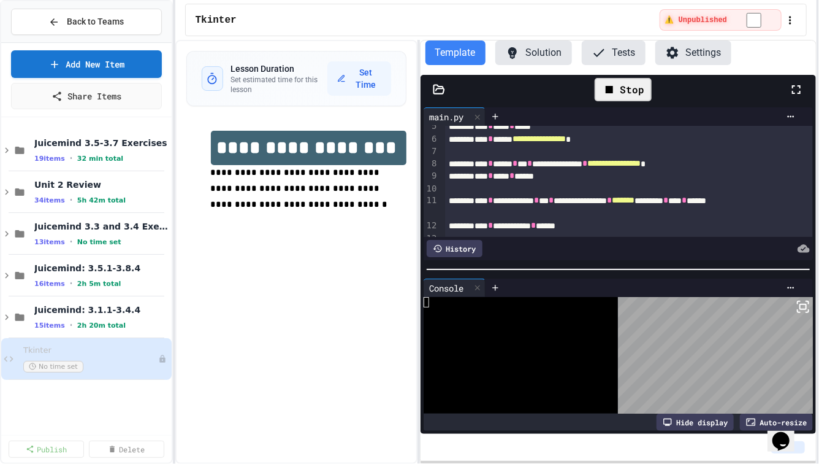
click at [705, 313] on body "**********" at bounding box center [409, 232] width 819 height 464
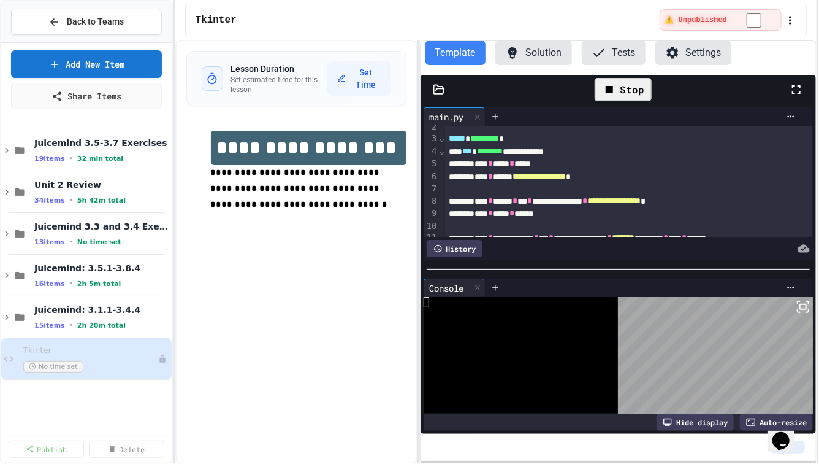
scroll to position [25, 0]
